Goal: Task Accomplishment & Management: Use online tool/utility

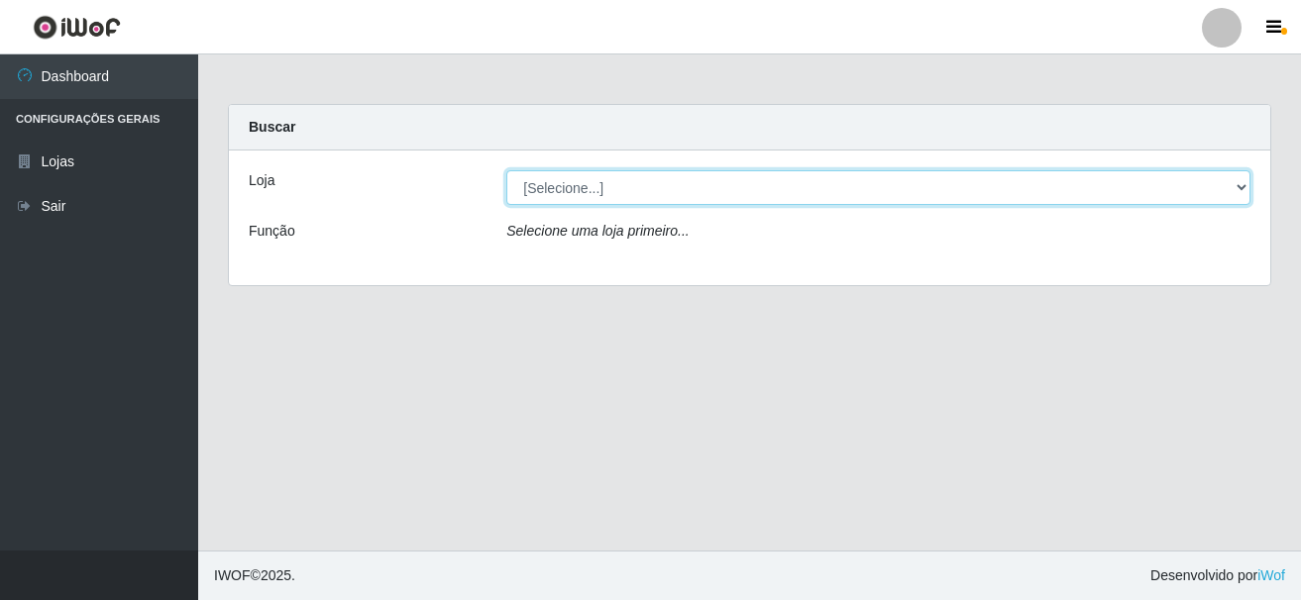
click at [542, 184] on select "[Selecione...] [GEOGRAPHIC_DATA] [GEOGRAPHIC_DATA]" at bounding box center [878, 187] width 744 height 35
select select "64"
click at [506, 170] on select "[Selecione...] [GEOGRAPHIC_DATA] [GEOGRAPHIC_DATA]" at bounding box center [878, 187] width 744 height 35
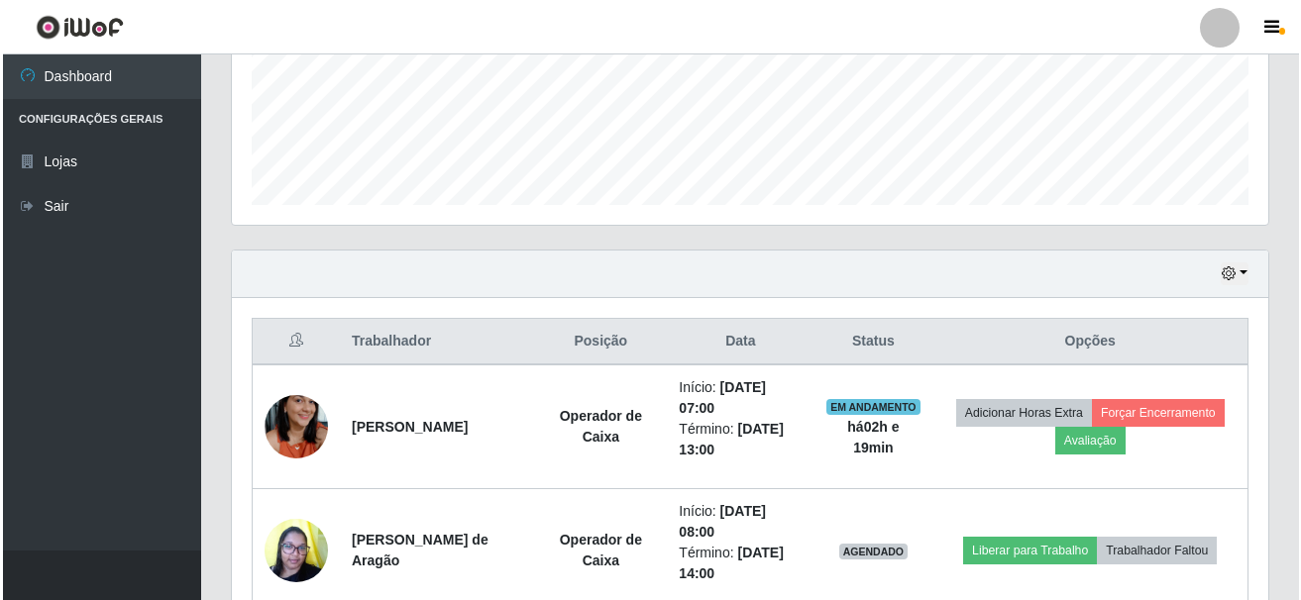
scroll to position [595, 0]
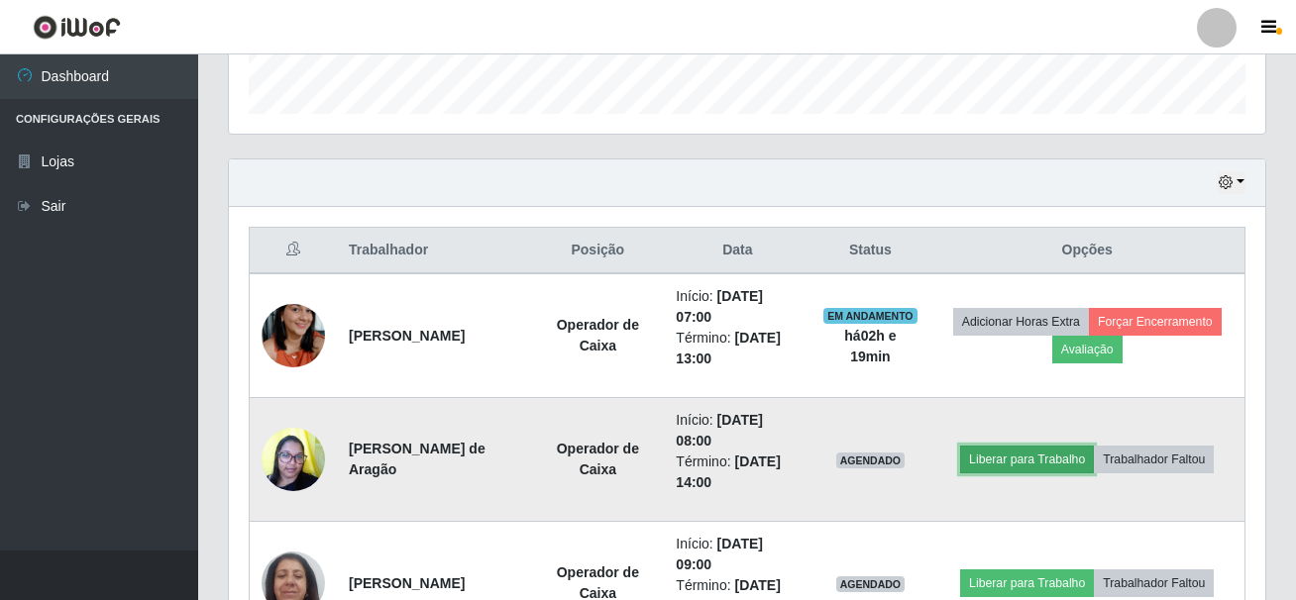
click at [1085, 446] on button "Liberar para Trabalho" at bounding box center [1027, 460] width 134 height 28
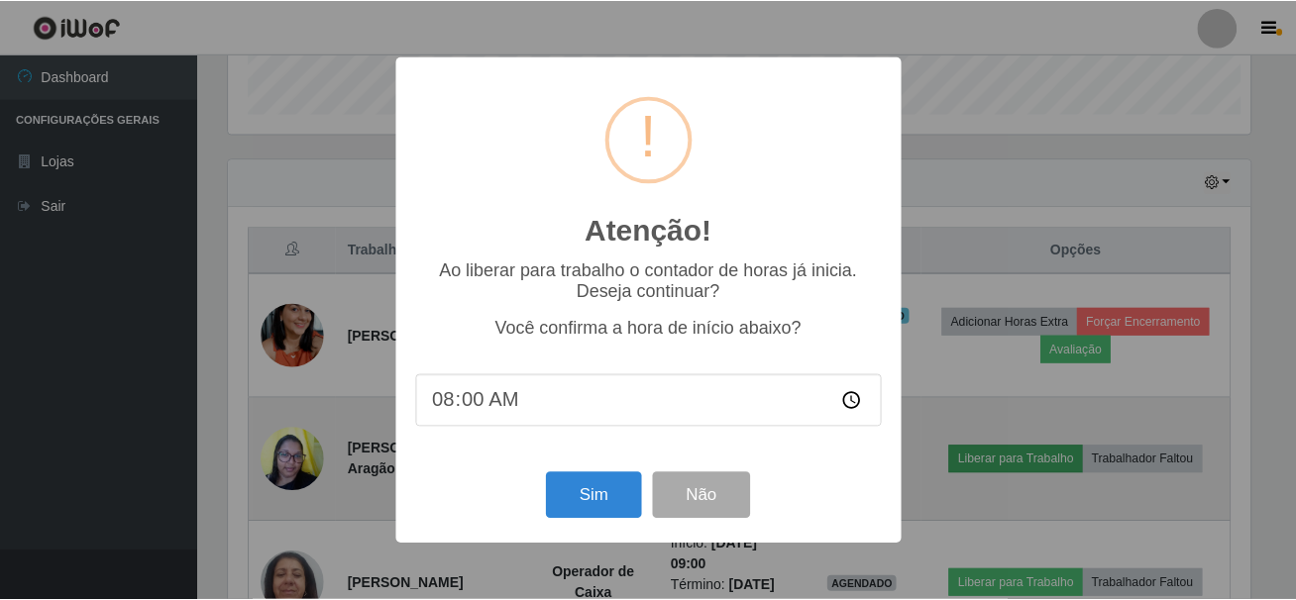
scroll to position [411, 1027]
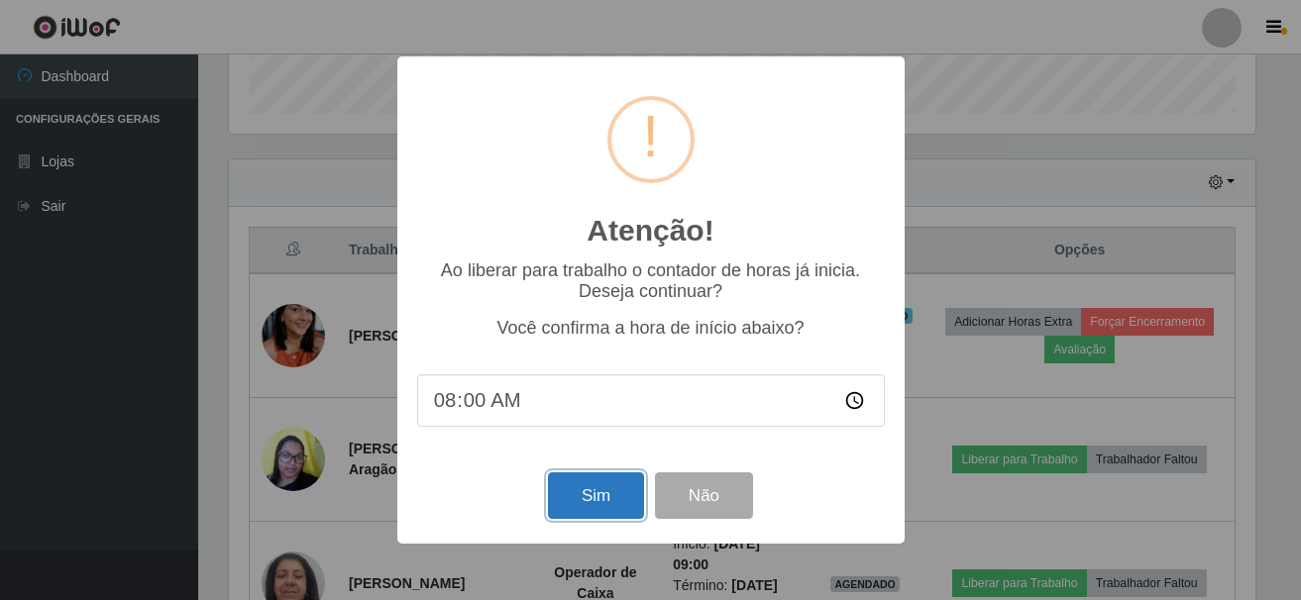
click at [589, 496] on button "Sim" at bounding box center [596, 496] width 96 height 47
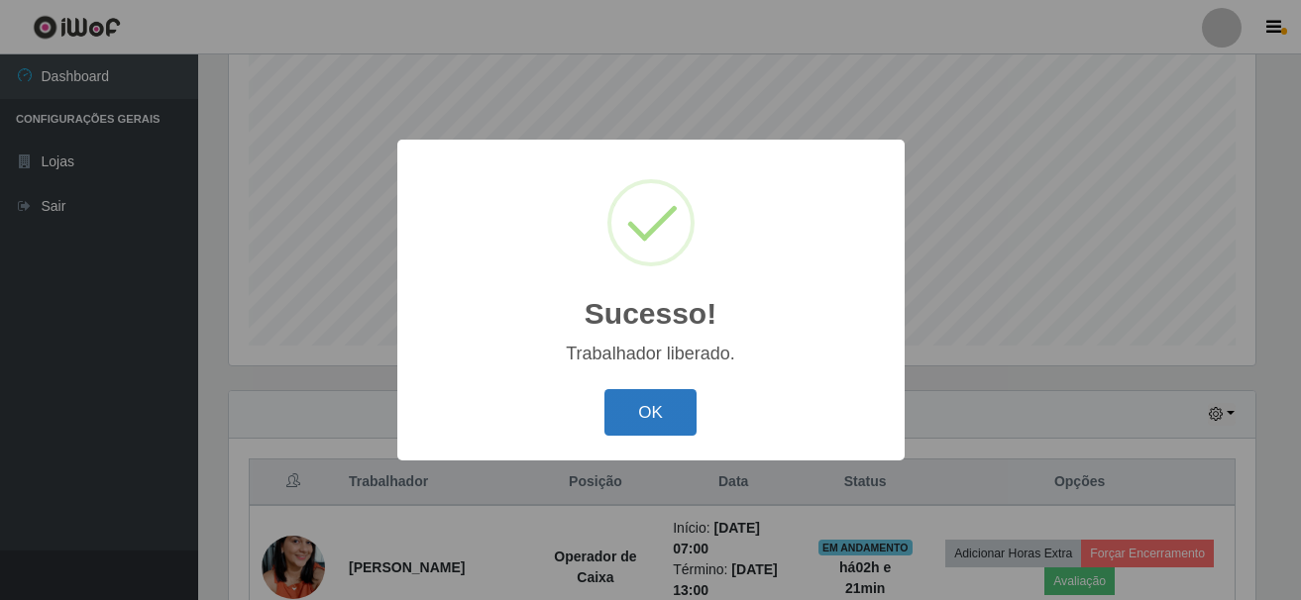
click at [674, 416] on button "OK" at bounding box center [650, 412] width 92 height 47
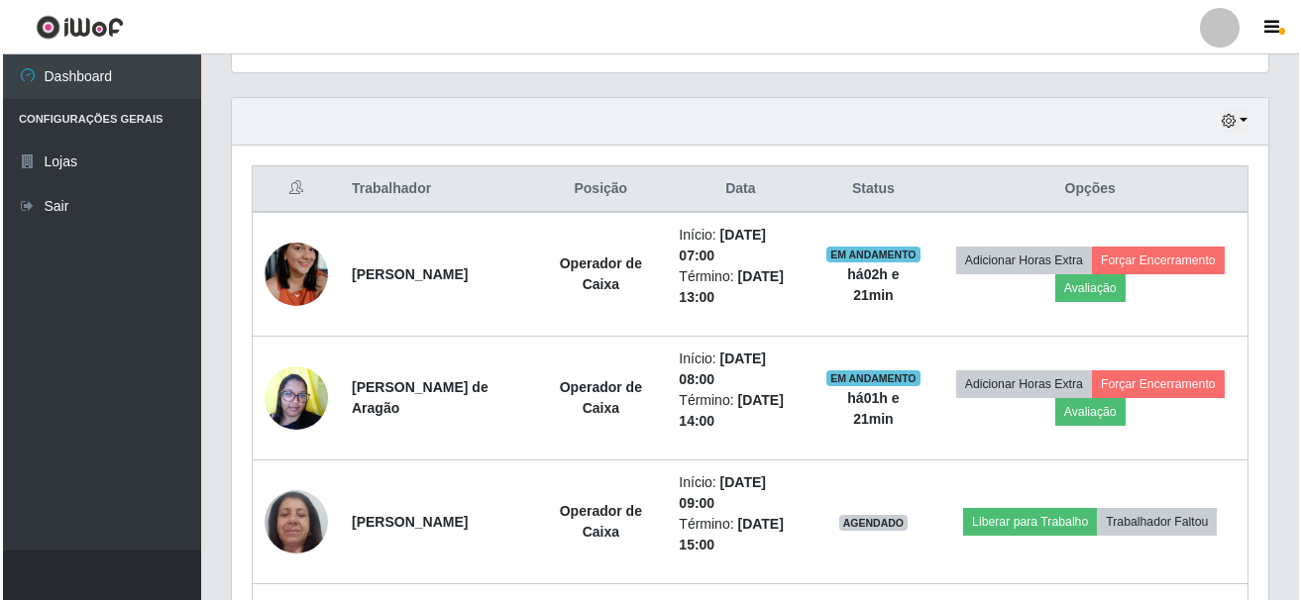
scroll to position [660, 0]
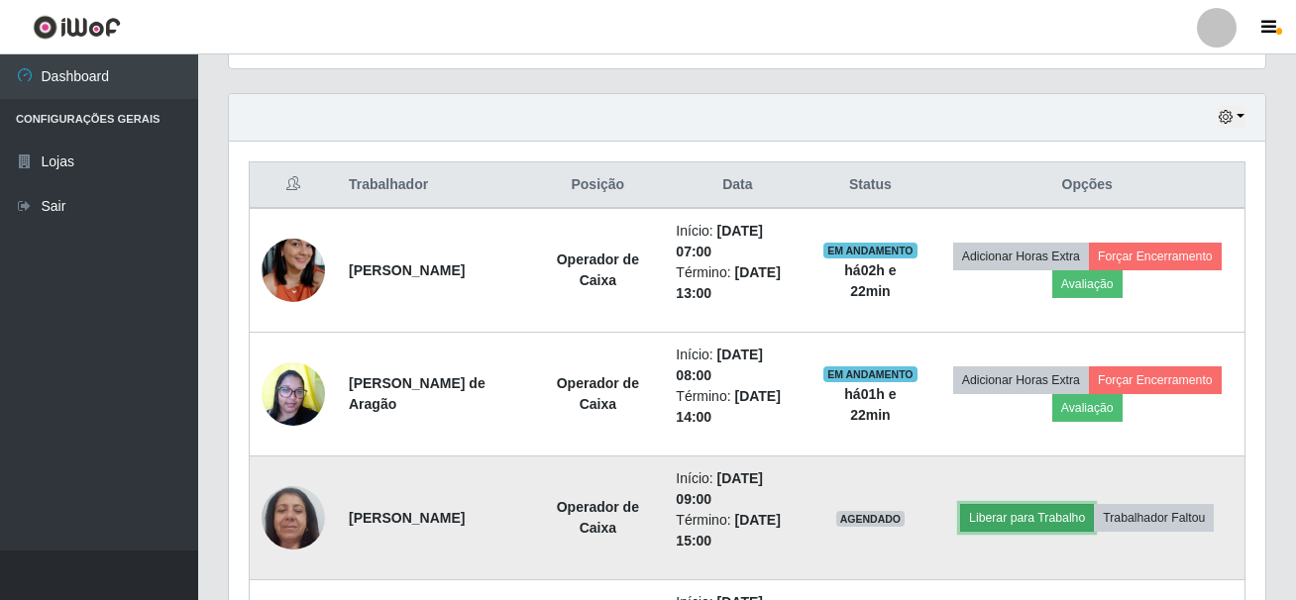
click at [1093, 504] on button "Liberar para Trabalho" at bounding box center [1027, 518] width 134 height 28
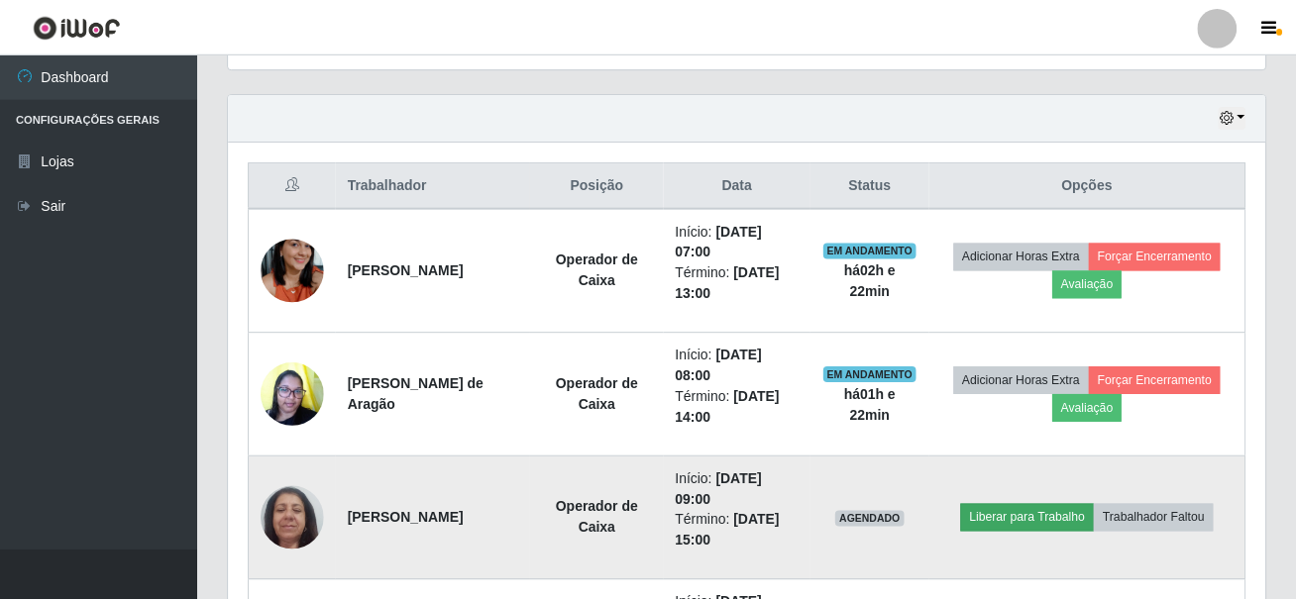
scroll to position [411, 1027]
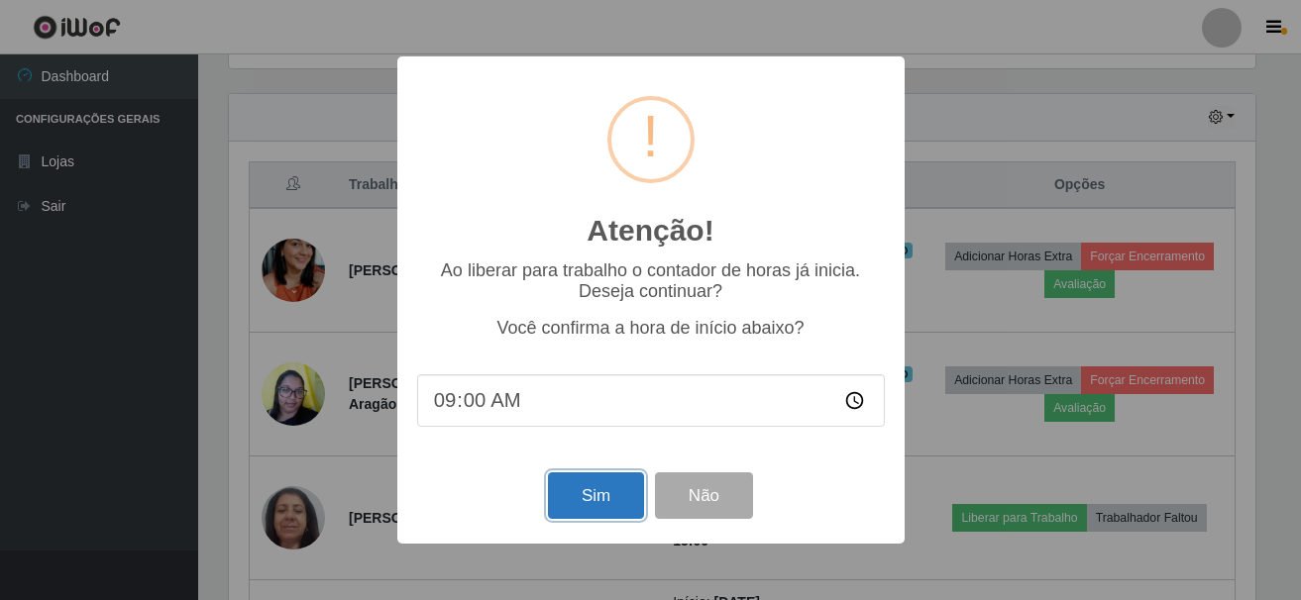
click at [580, 502] on button "Sim" at bounding box center [596, 496] width 96 height 47
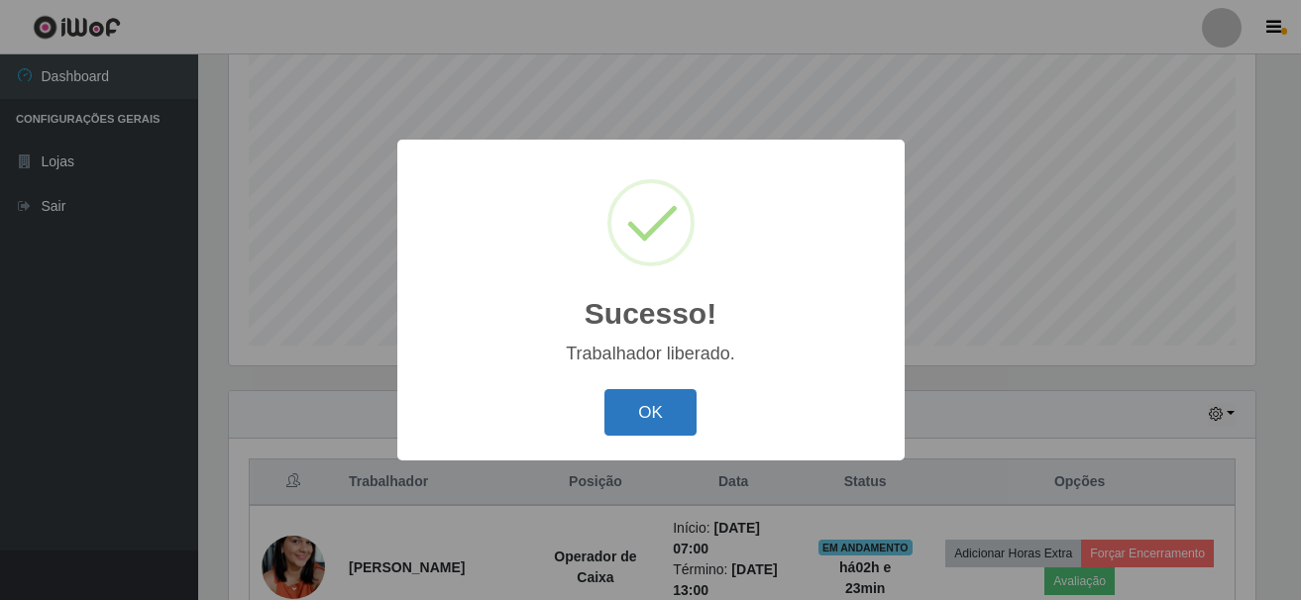
click at [646, 411] on button "OK" at bounding box center [650, 412] width 92 height 47
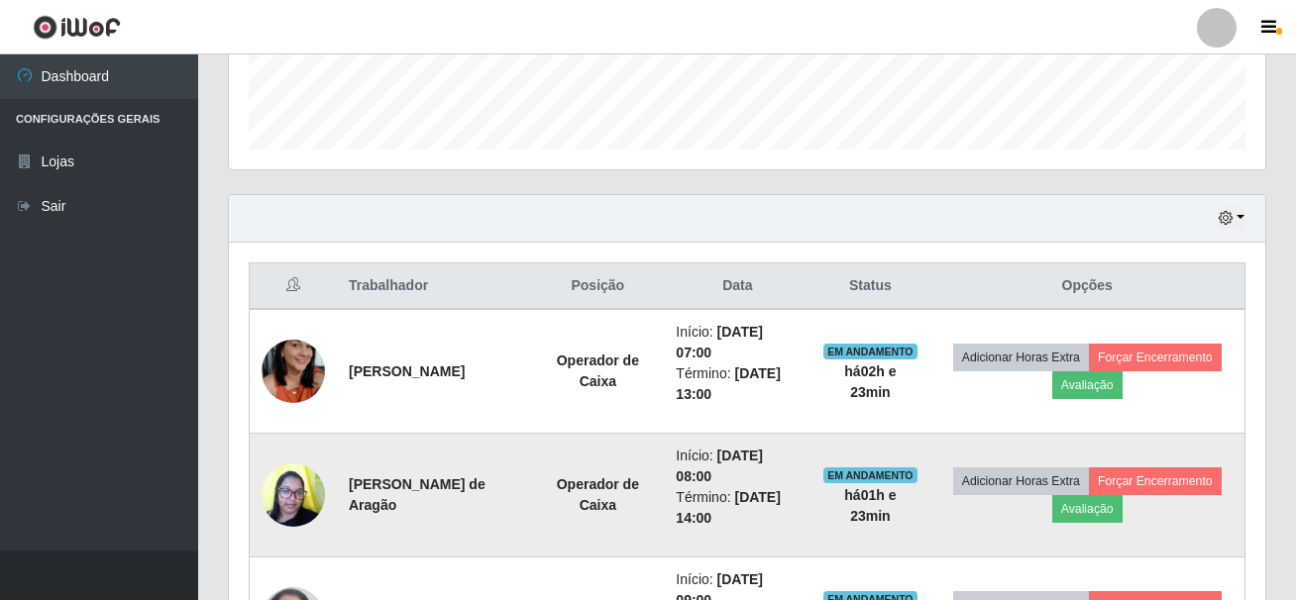
scroll to position [561, 0]
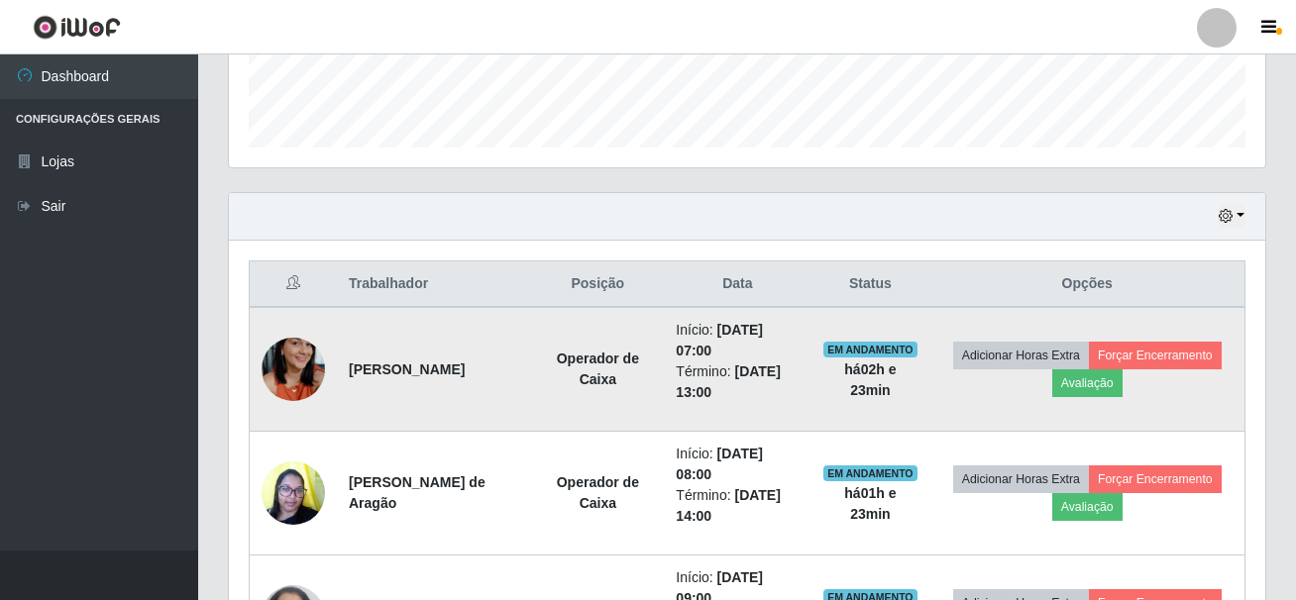
drag, startPoint x: 345, startPoint y: 361, endPoint x: 519, endPoint y: 383, distance: 175.9
click at [519, 383] on td "[PERSON_NAME]" at bounding box center [434, 369] width 194 height 125
copy strong "[PERSON_NAME]"
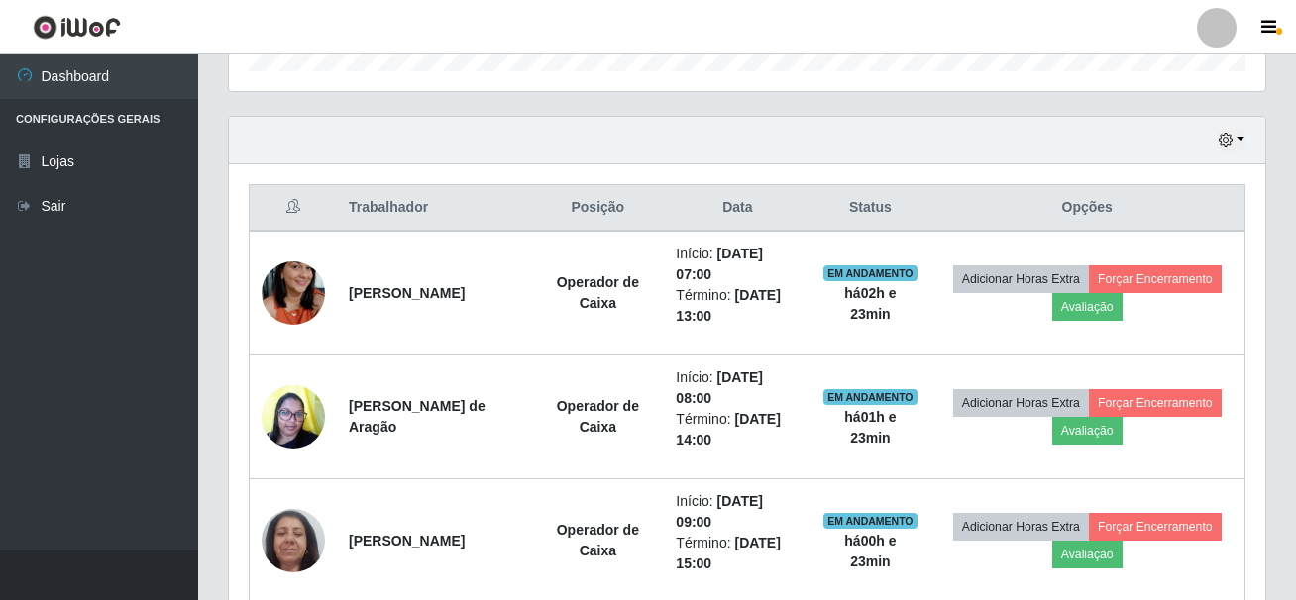
scroll to position [660, 0]
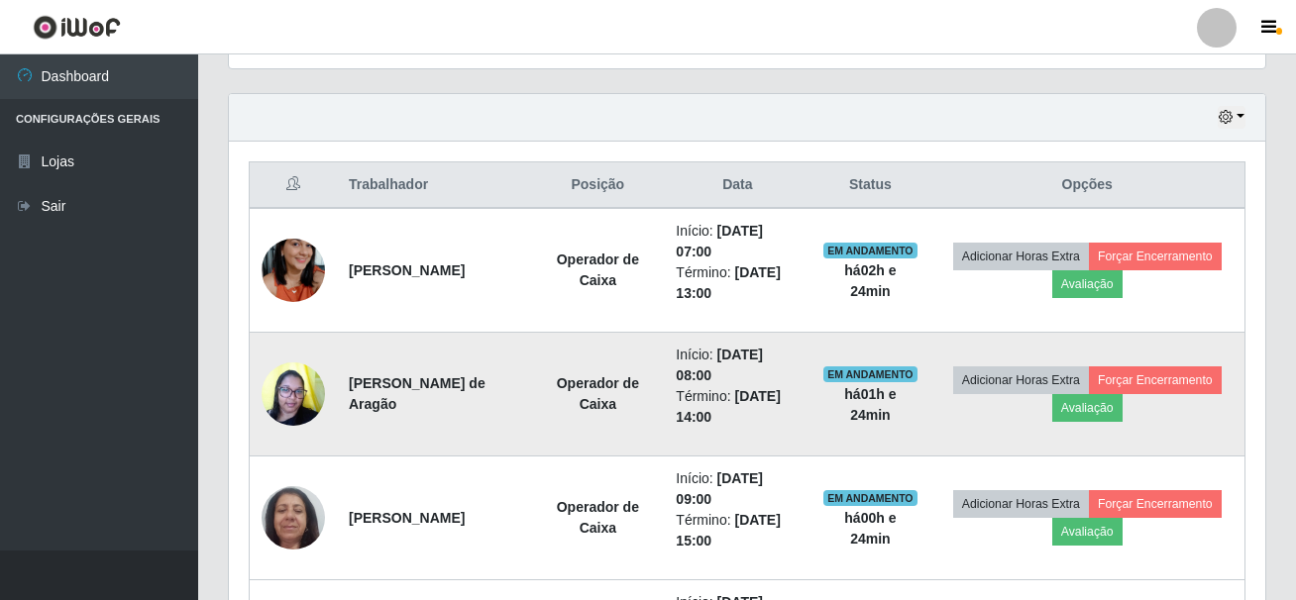
click at [348, 386] on td "[PERSON_NAME] de Aragão" at bounding box center [434, 395] width 194 height 124
drag, startPoint x: 344, startPoint y: 386, endPoint x: 519, endPoint y: 410, distance: 177.0
click at [519, 410] on td "[PERSON_NAME] de Aragão" at bounding box center [434, 395] width 194 height 124
copy strong "[PERSON_NAME] de Aragão"
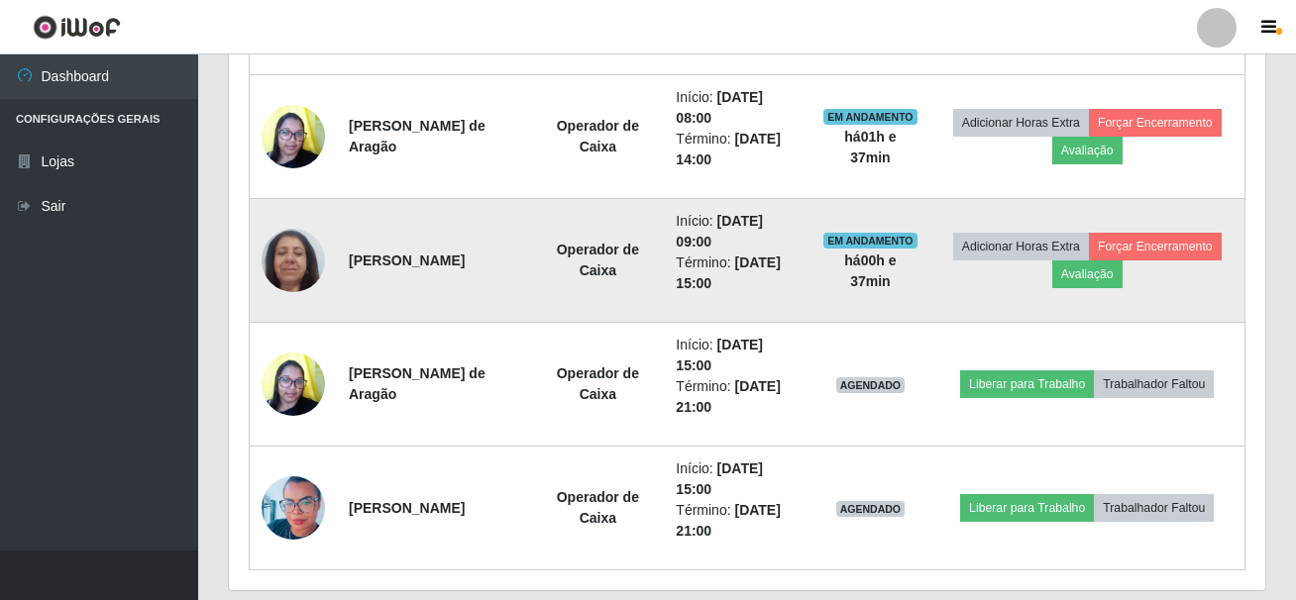
scroll to position [957, 0]
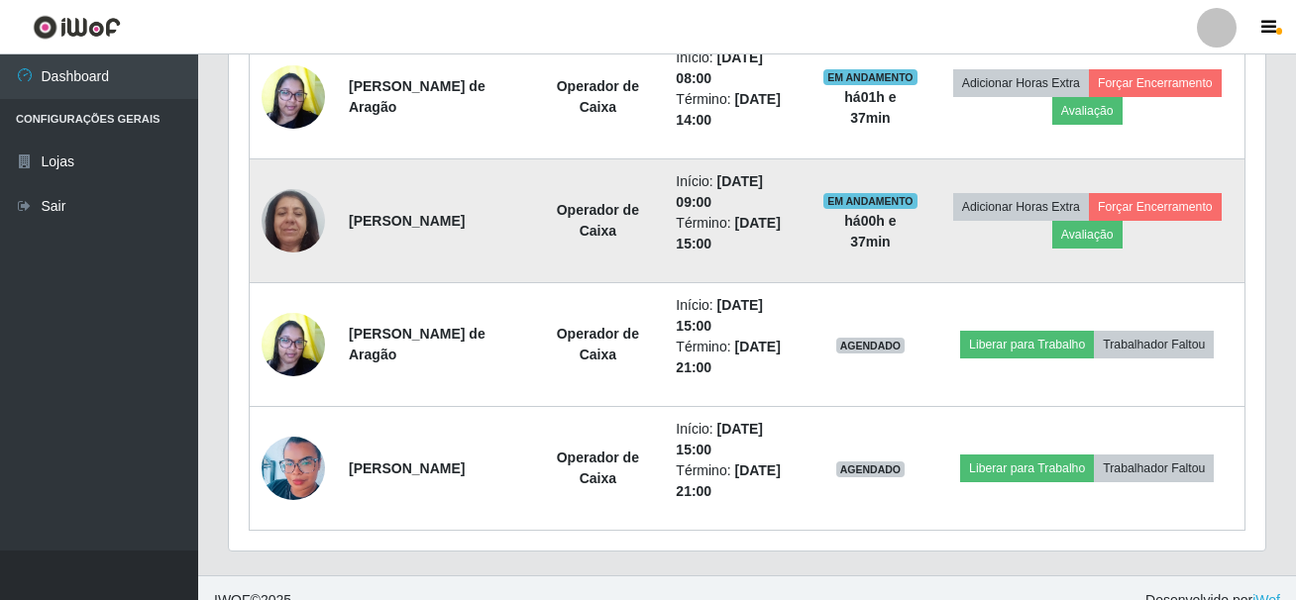
drag, startPoint x: 347, startPoint y: 211, endPoint x: 534, endPoint y: 218, distance: 187.4
click at [531, 218] on td "[PERSON_NAME]" at bounding box center [434, 222] width 194 height 124
click at [366, 185] on td "[PERSON_NAME]" at bounding box center [434, 222] width 194 height 124
drag, startPoint x: 343, startPoint y: 212, endPoint x: 490, endPoint y: 243, distance: 150.8
click at [490, 243] on td "[PERSON_NAME]" at bounding box center [434, 222] width 194 height 124
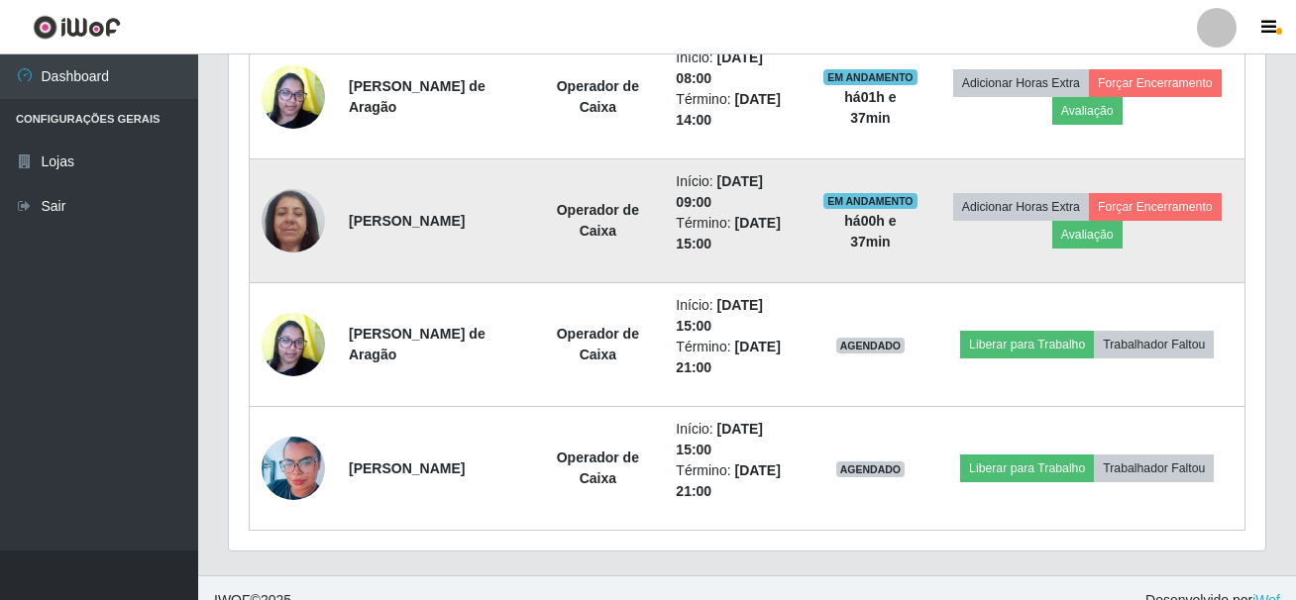
copy strong "[PERSON_NAME]"
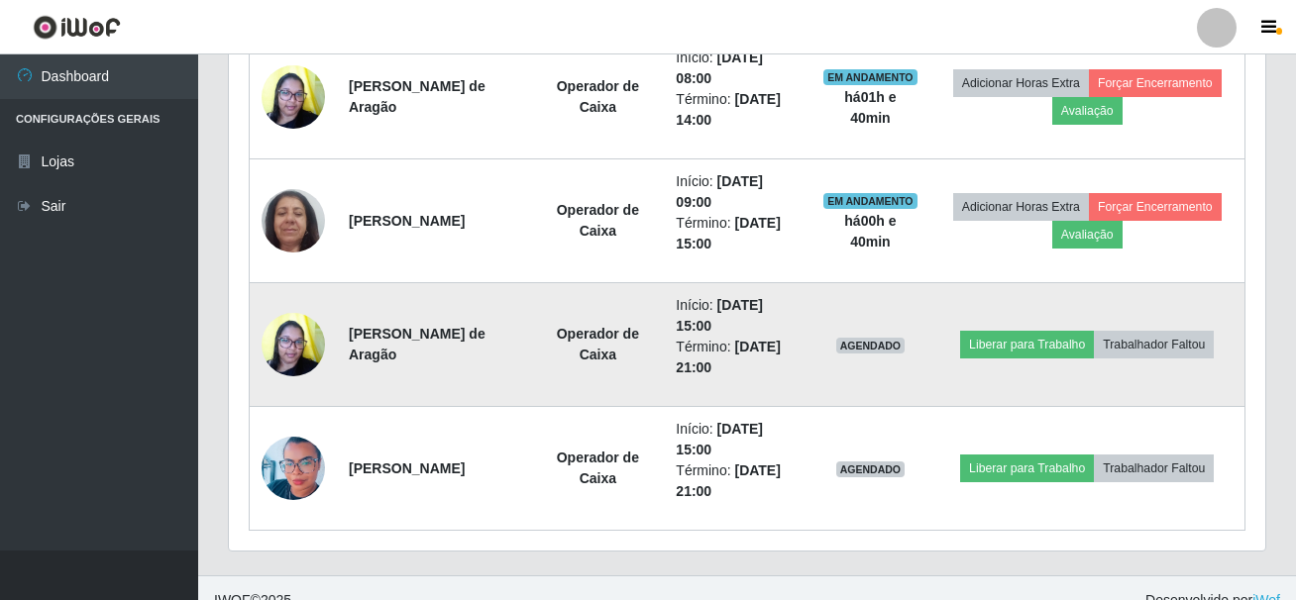
drag, startPoint x: 346, startPoint y: 336, endPoint x: 516, endPoint y: 357, distance: 171.7
click at [516, 357] on td "[PERSON_NAME] de Aragão" at bounding box center [434, 345] width 194 height 124
copy strong "[PERSON_NAME] de Aragão"
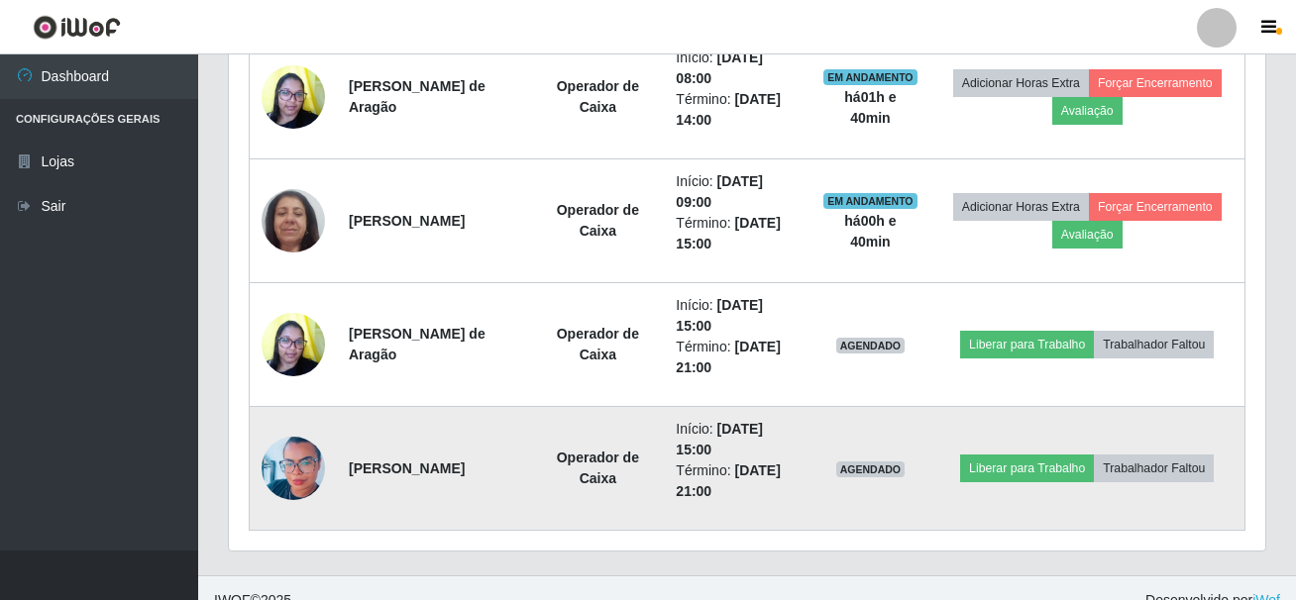
drag, startPoint x: 346, startPoint y: 459, endPoint x: 526, endPoint y: 511, distance: 187.8
click at [526, 511] on td "[PERSON_NAME]" at bounding box center [434, 469] width 194 height 124
copy strong "[PERSON_NAME]"
